Goal: Information Seeking & Learning: Learn about a topic

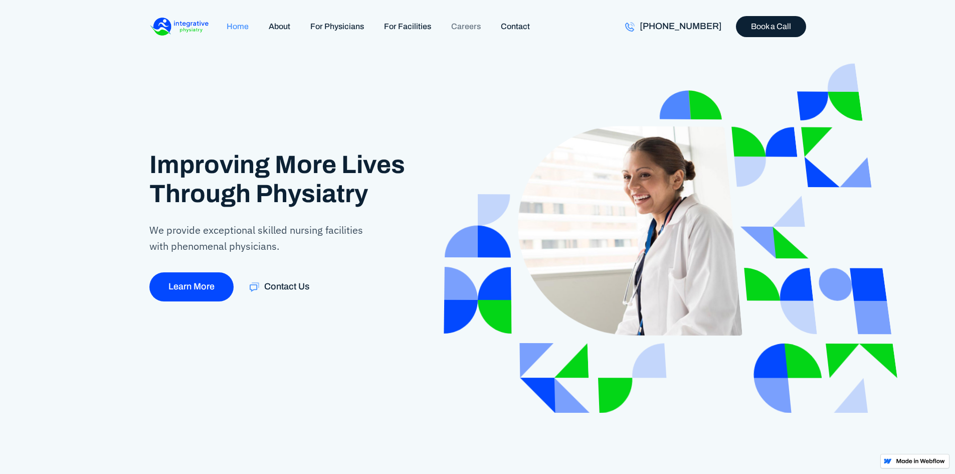
click at [470, 22] on link "Careers" at bounding box center [466, 27] width 50 height 22
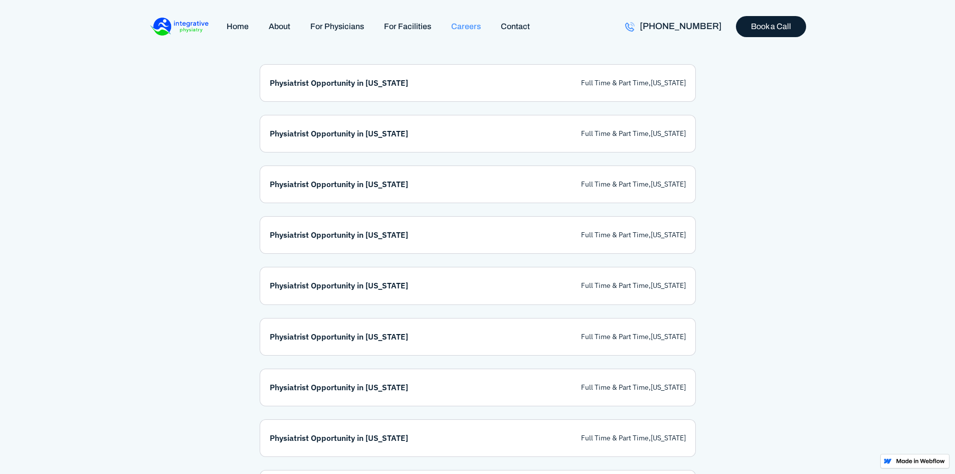
scroll to position [602, 0]
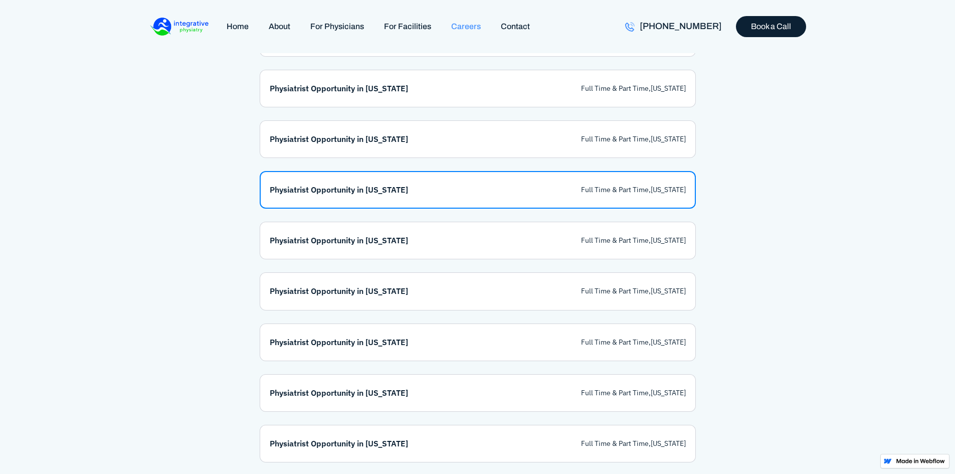
click at [308, 193] on link "Physiatrist Opportunity in [US_STATE] Full Time & Part Time , [US_STATE]" at bounding box center [478, 190] width 436 height 38
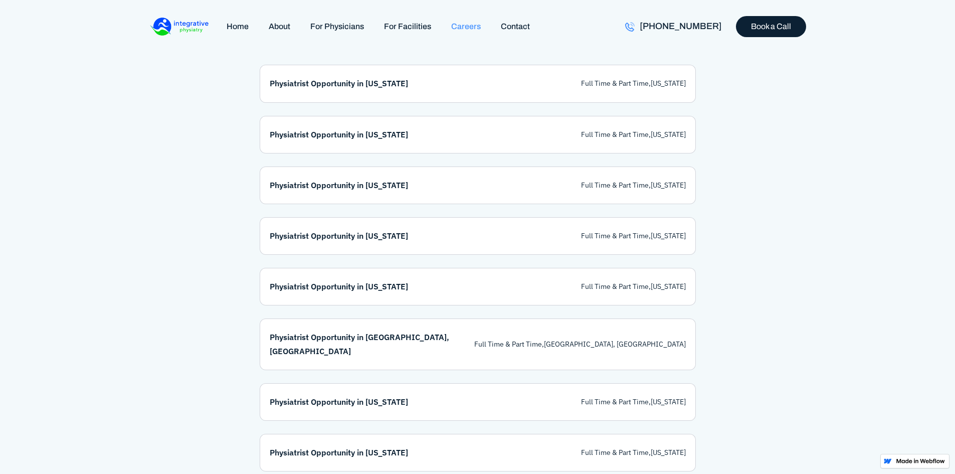
scroll to position [852, 0]
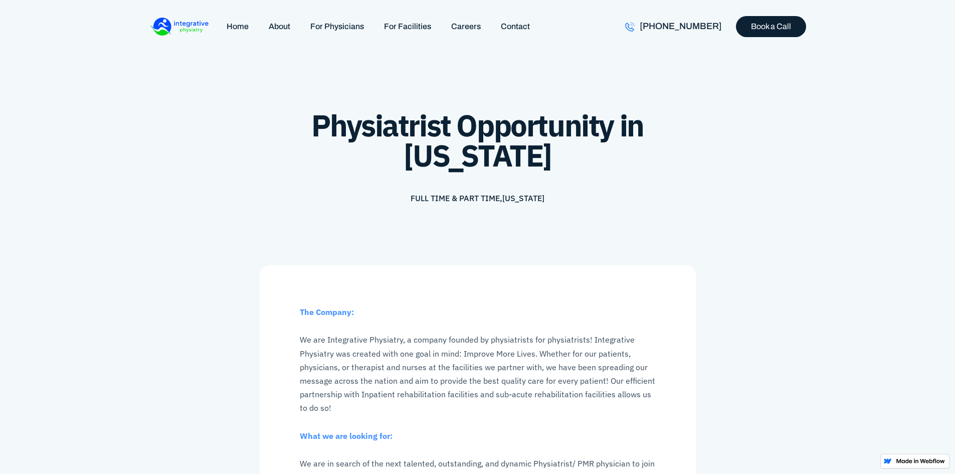
scroll to position [100, 0]
